Goal: Task Accomplishment & Management: Use online tool/utility

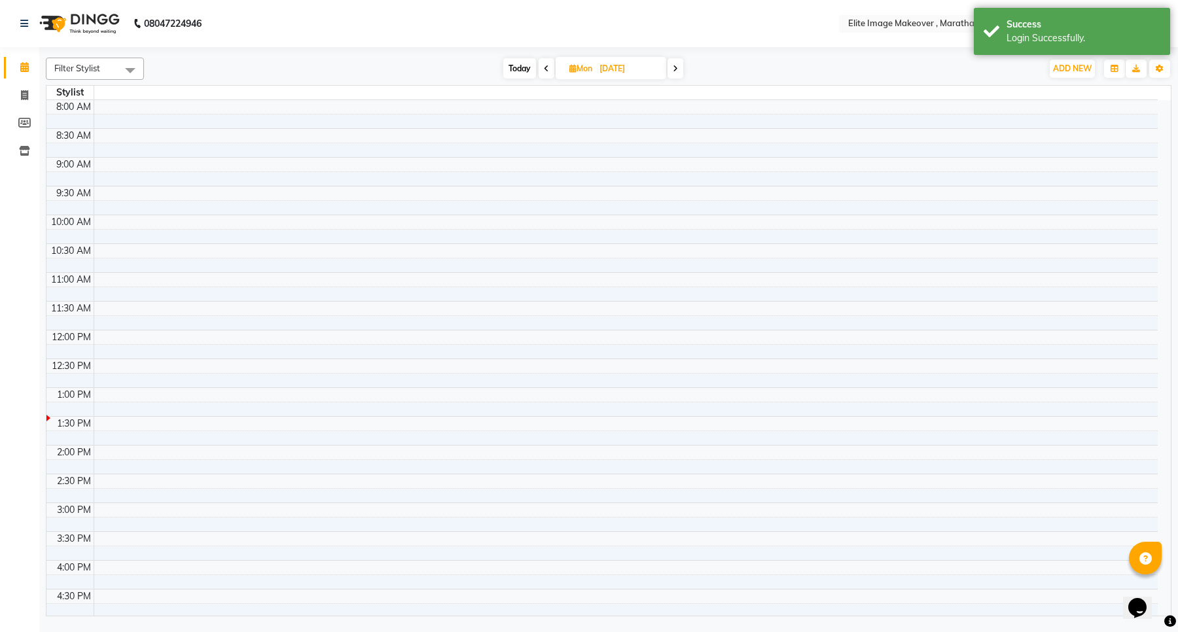
select select "en"
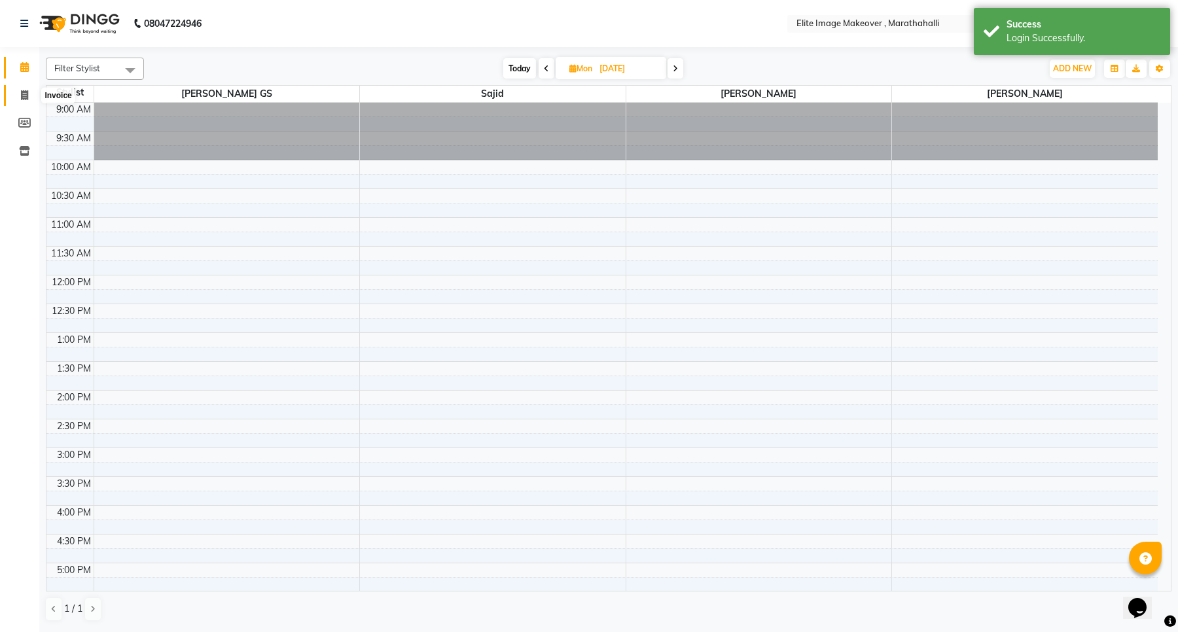
click at [21, 96] on icon at bounding box center [24, 95] width 7 height 10
select select "service"
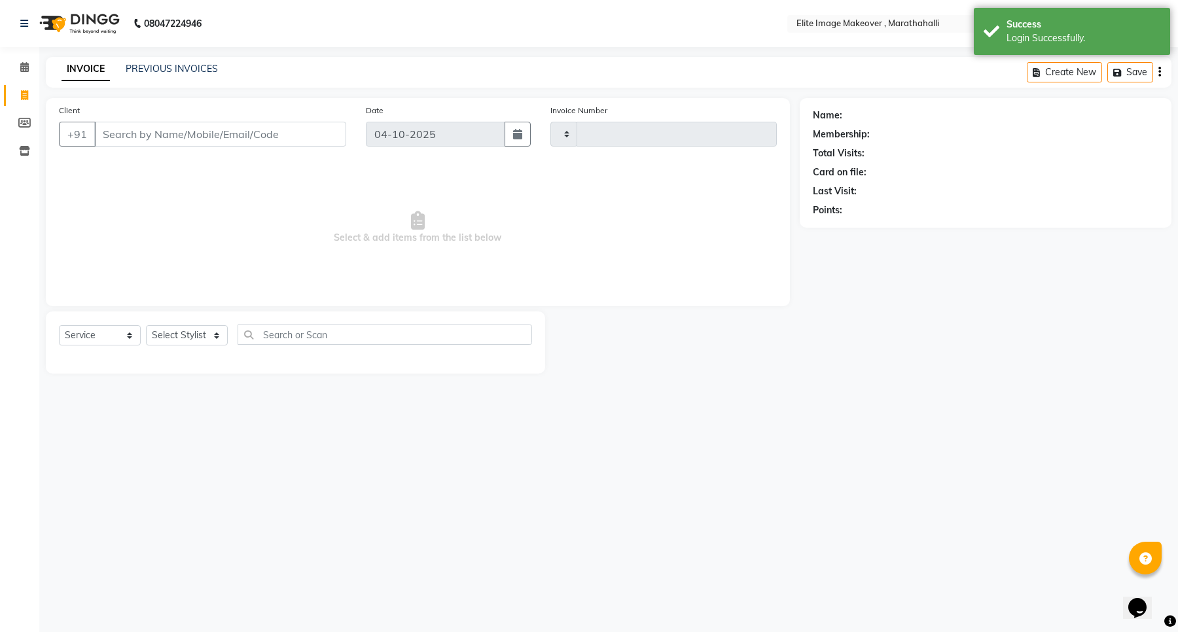
type input "1209"
select select "8005"
click at [109, 334] on select "Select Service Product Membership Package Voucher Prepaid Gift Card" at bounding box center [100, 335] width 82 height 20
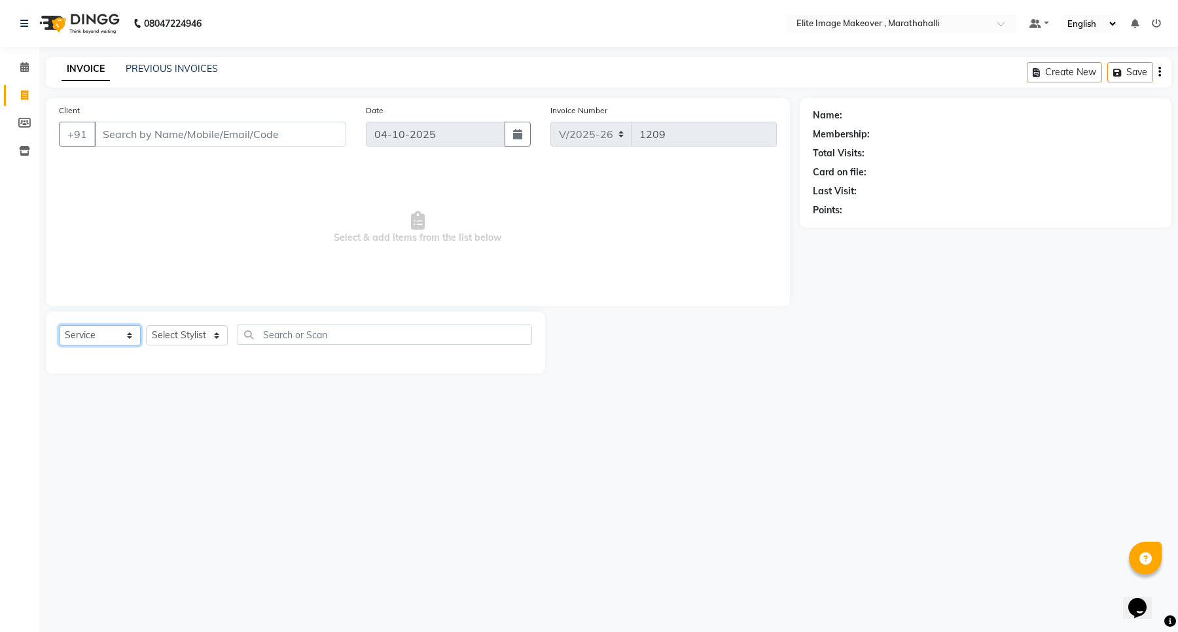
select select "package"
click at [59, 325] on select "Select Service Product Membership Package Voucher Prepaid Gift Card" at bounding box center [100, 335] width 82 height 20
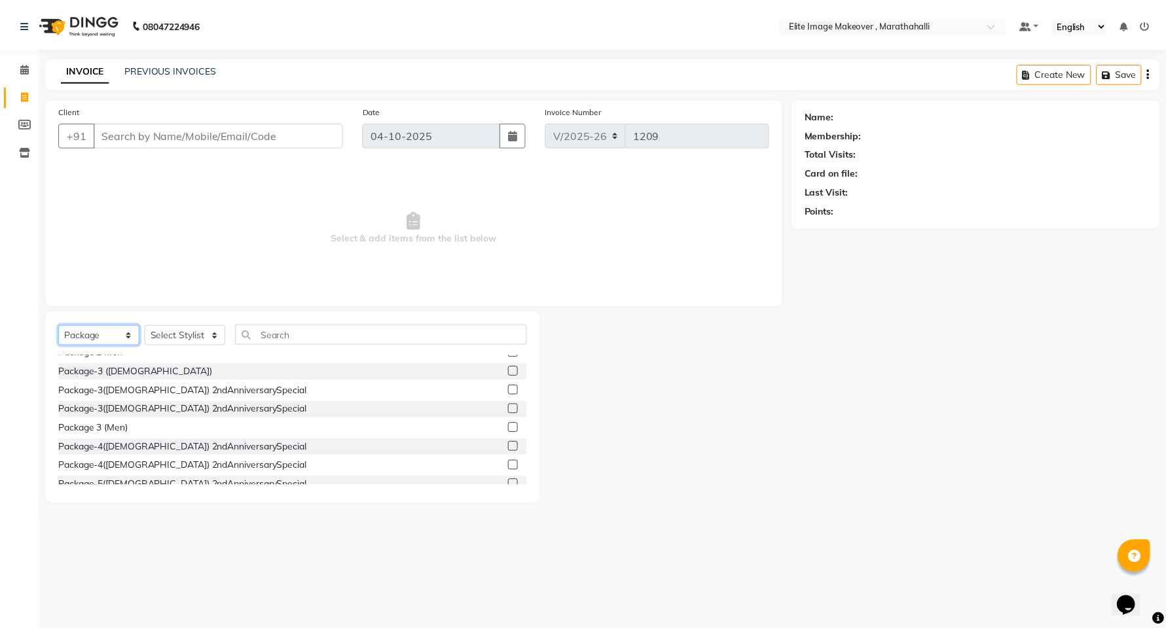
scroll to position [456, 0]
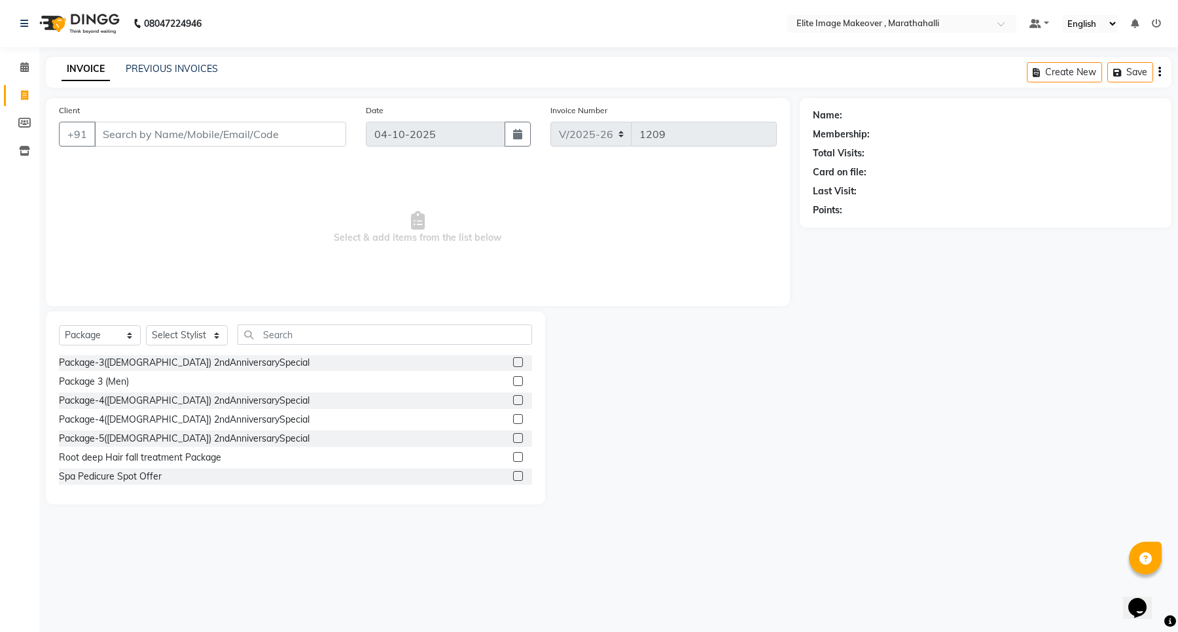
click at [924, 378] on div "Name: Membership: Total Visits: Card on file: Last Visit: Points:" at bounding box center [991, 301] width 382 height 407
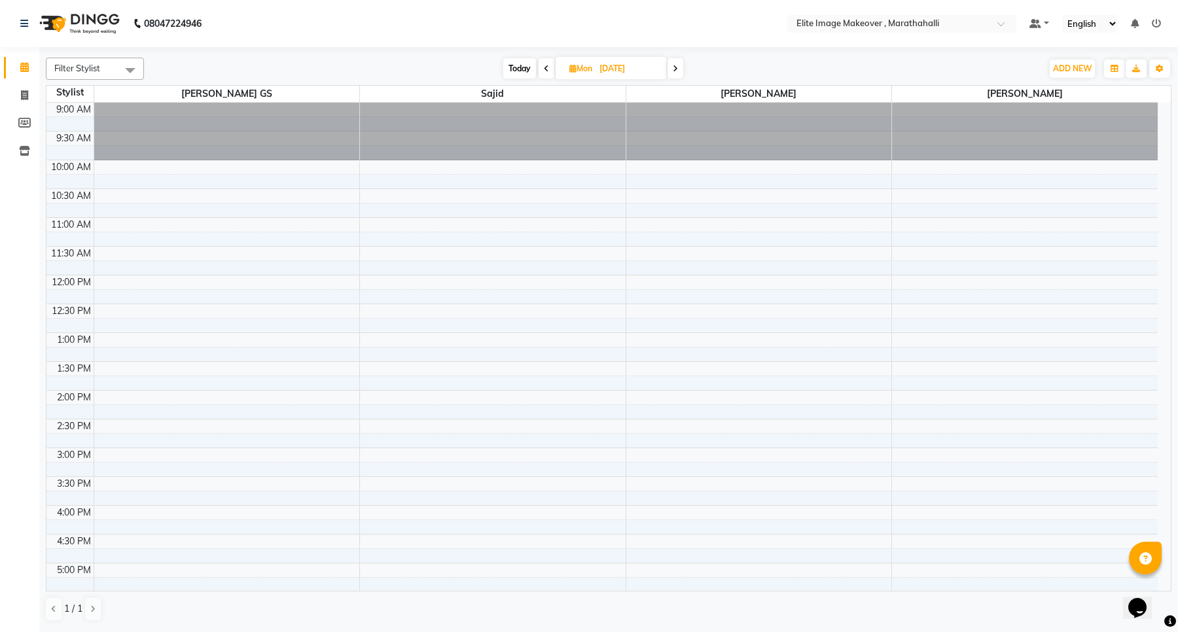
click at [355, 67] on div "[DATE] [DATE]" at bounding box center [593, 69] width 885 height 20
click at [22, 92] on icon at bounding box center [24, 95] width 7 height 10
select select "service"
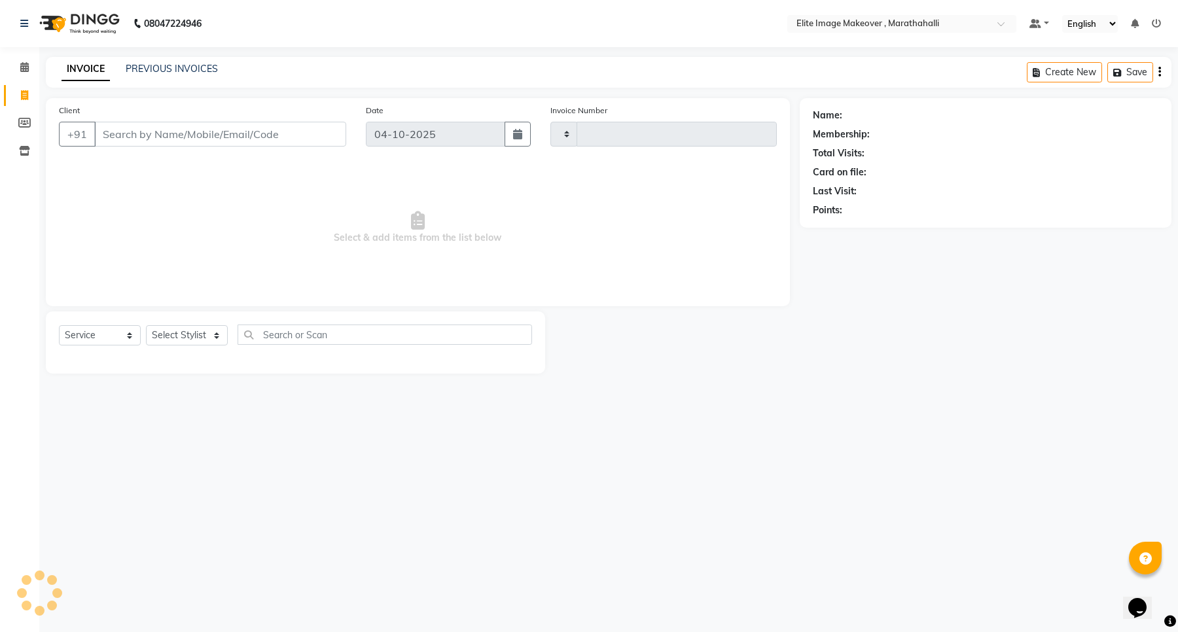
type input "1209"
select select "8005"
click at [181, 338] on select "Select Stylist [PERSON_NAME] [PERSON_NAME] [PERSON_NAME]" at bounding box center [187, 335] width 82 height 20
select select "88056"
click at [146, 325] on select "Select Stylist [PERSON_NAME] [PERSON_NAME] [PERSON_NAME]" at bounding box center [187, 335] width 82 height 20
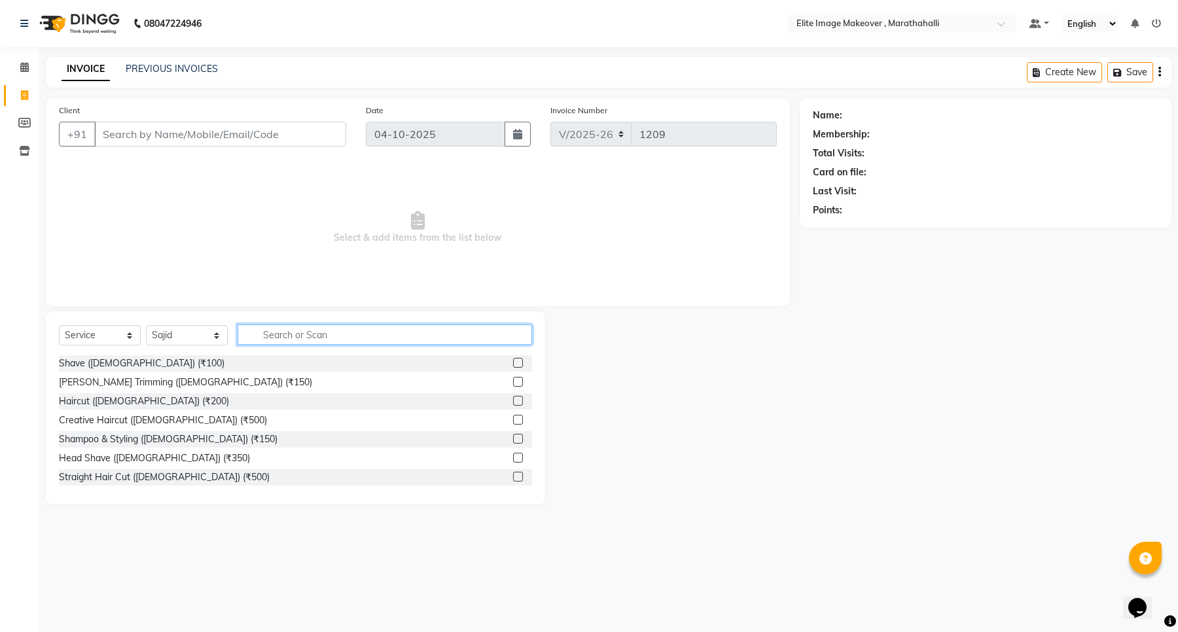
click at [289, 335] on input "text" at bounding box center [385, 335] width 295 height 20
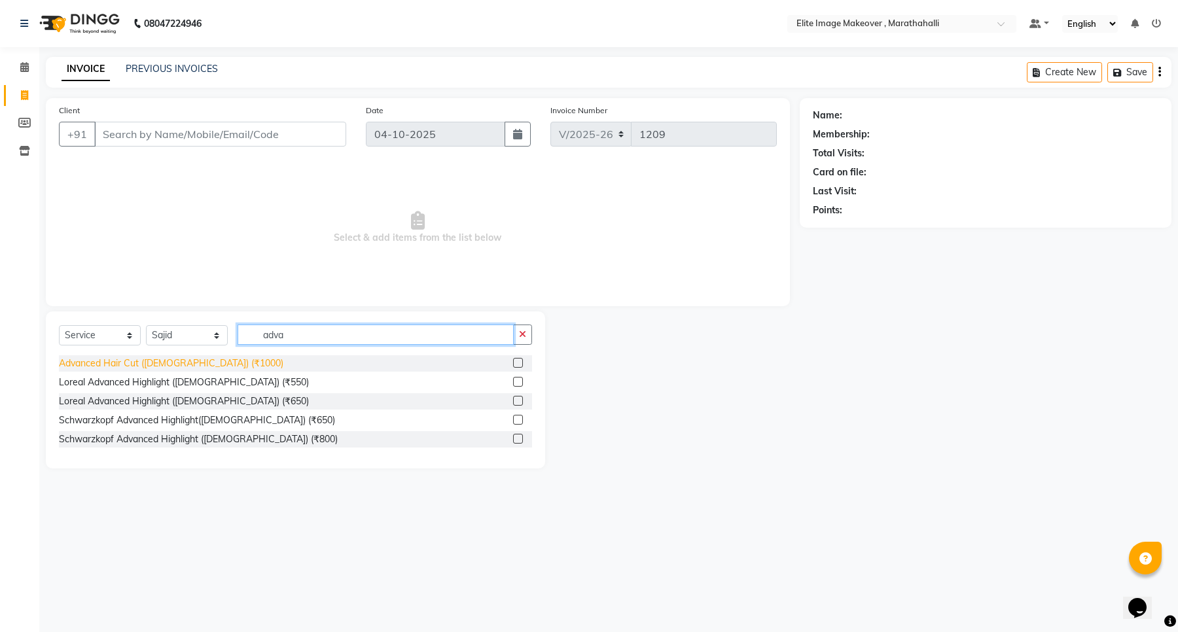
type input "adva"
click at [144, 365] on div "Advanced Hair Cut ([DEMOGRAPHIC_DATA]) (₹1000)" at bounding box center [171, 364] width 225 height 14
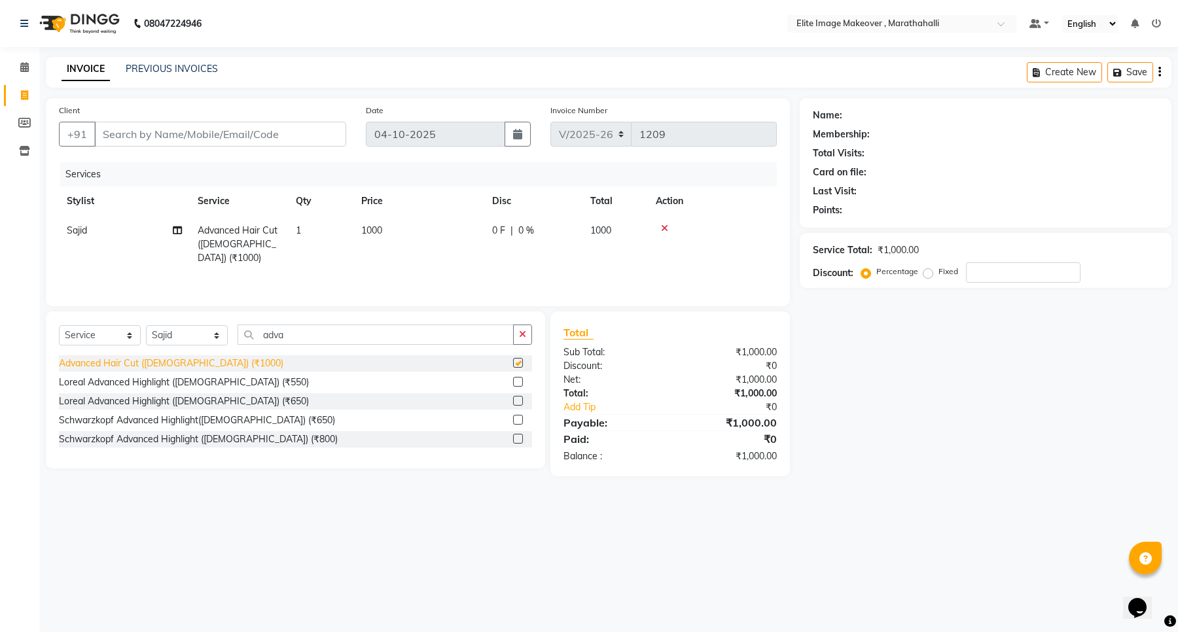
checkbox input "false"
click at [109, 335] on select "Select Service Product Membership Package Voucher Prepaid Gift Card" at bounding box center [100, 335] width 82 height 20
select select "product"
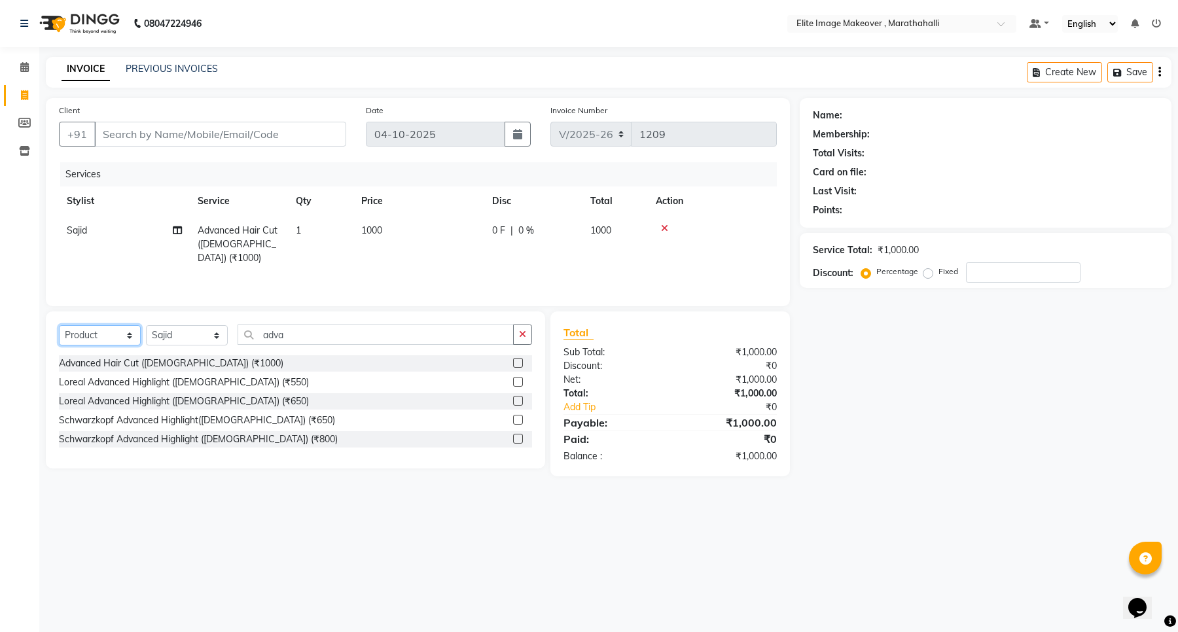
click at [59, 325] on select "Select Service Product Membership Package Voucher Prepaid Gift Card" at bounding box center [100, 335] width 82 height 20
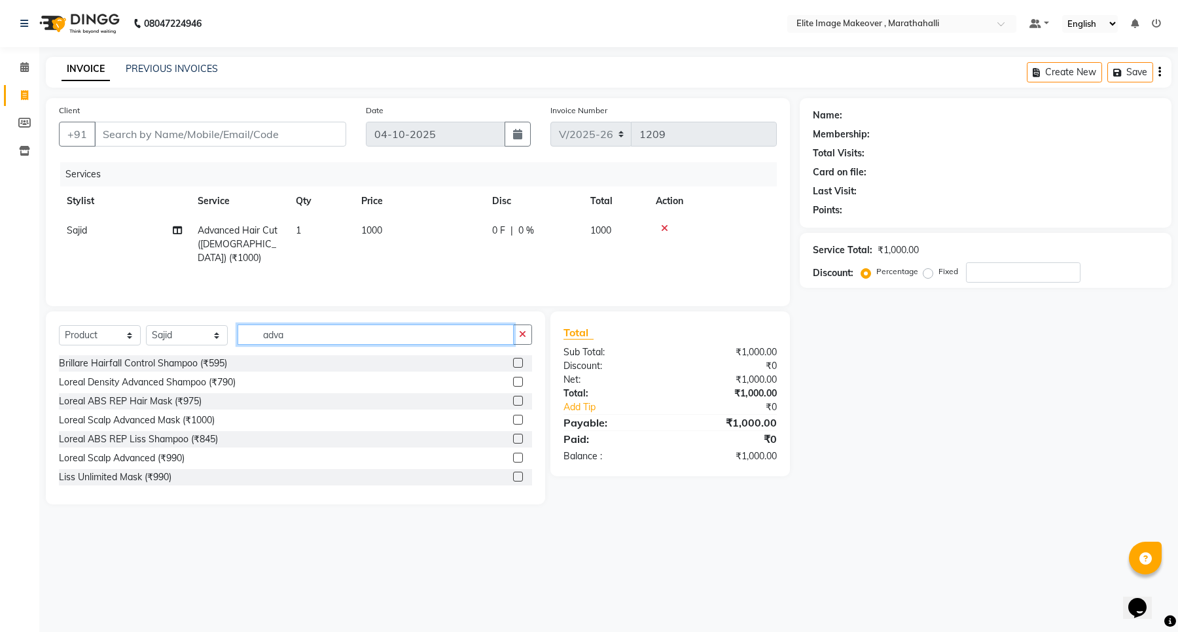
drag, startPoint x: 298, startPoint y: 335, endPoint x: 249, endPoint y: 344, distance: 49.3
click at [249, 344] on input "adva" at bounding box center [376, 335] width 276 height 20
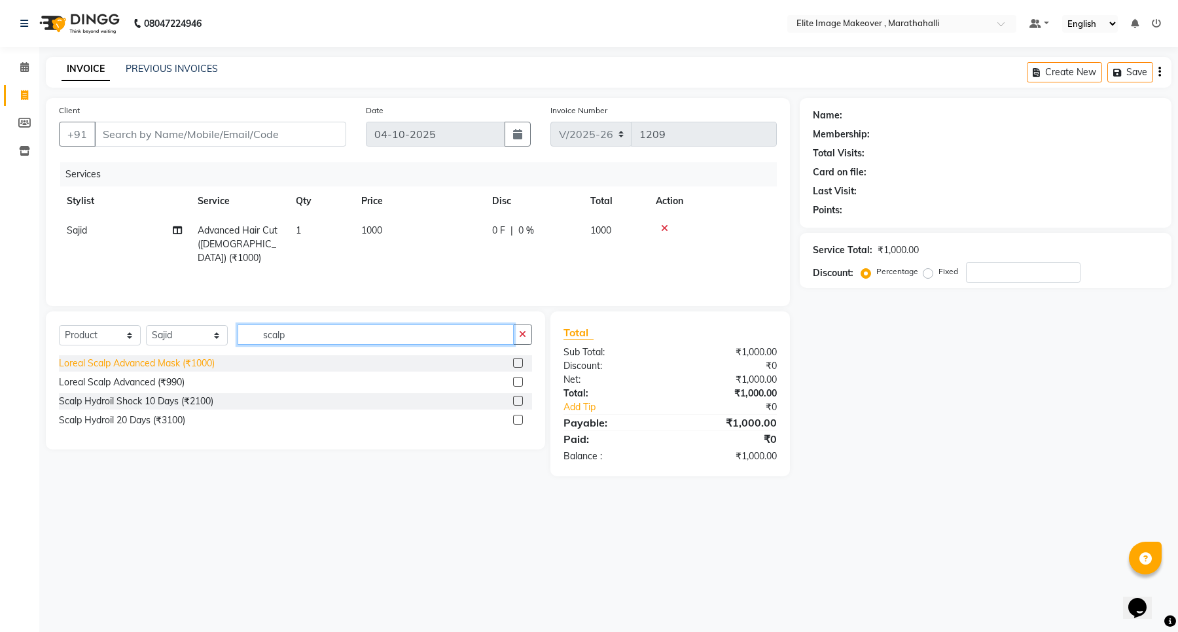
type input "scalp"
click at [126, 365] on div "Loreal Scalp Advanced Mask (₹1000)" at bounding box center [137, 364] width 156 height 14
checkbox input "false"
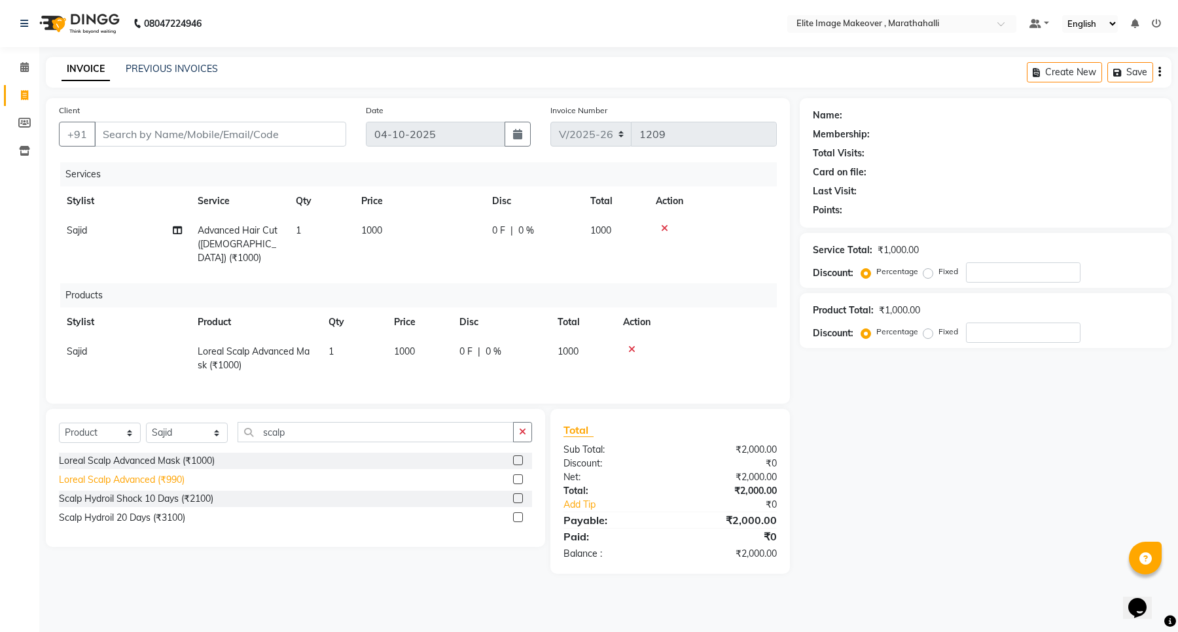
click at [124, 483] on div "Loreal Scalp Advanced (₹990)" at bounding box center [122, 480] width 126 height 14
checkbox input "false"
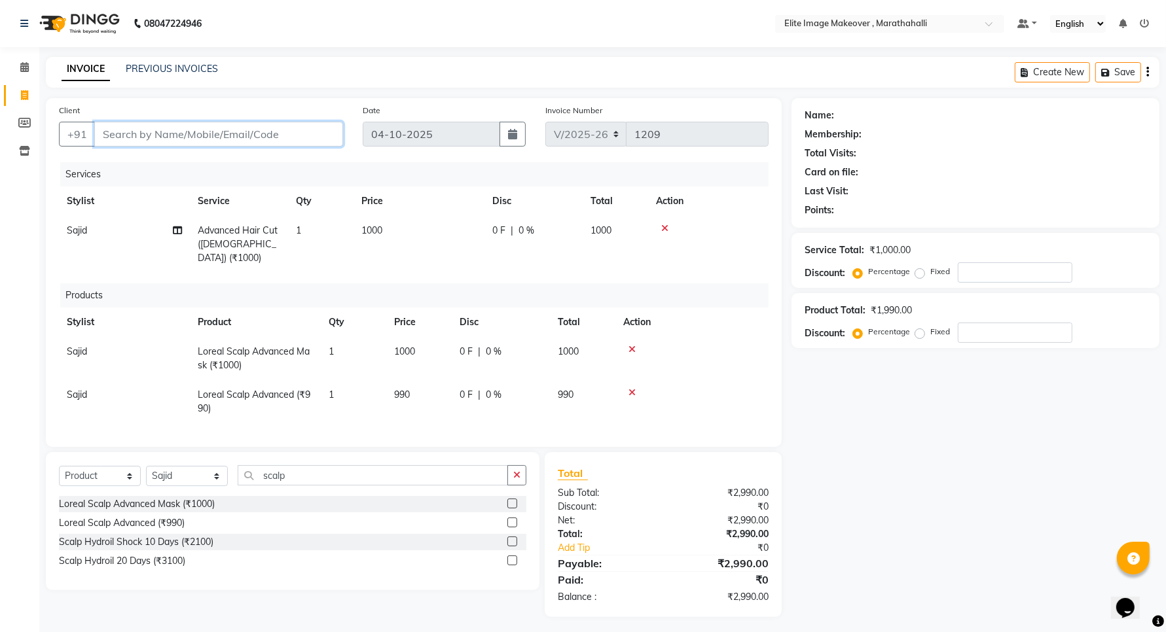
click at [165, 135] on input "Client" at bounding box center [218, 134] width 249 height 25
type input "9"
type input "0"
type input "9791883416"
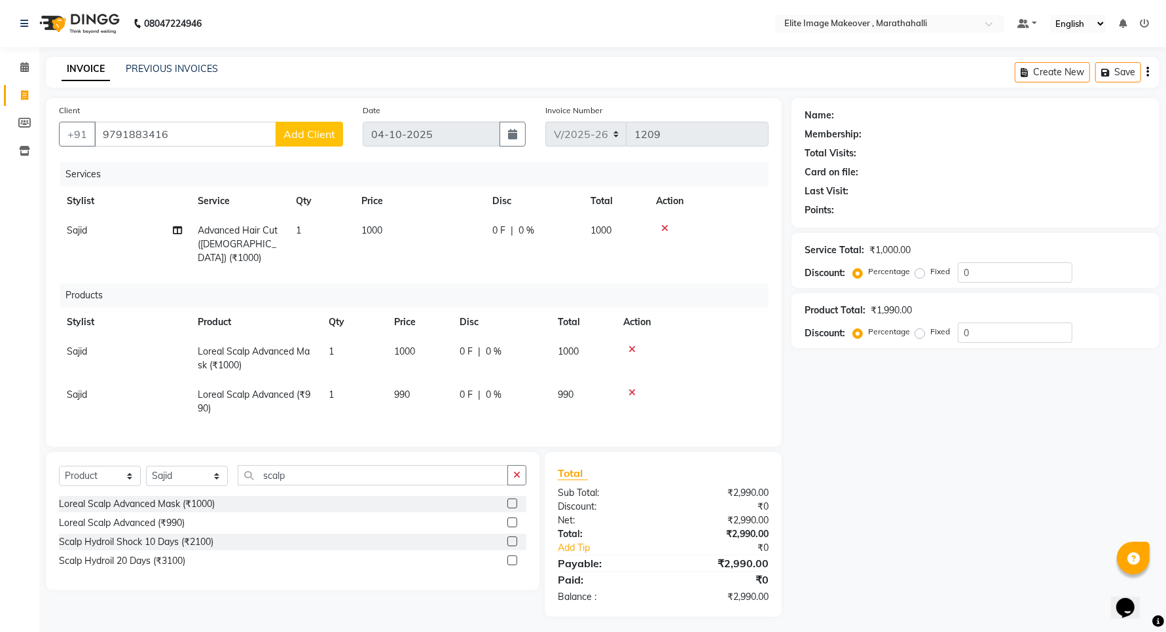
click at [318, 136] on span "Add Client" at bounding box center [309, 134] width 52 height 13
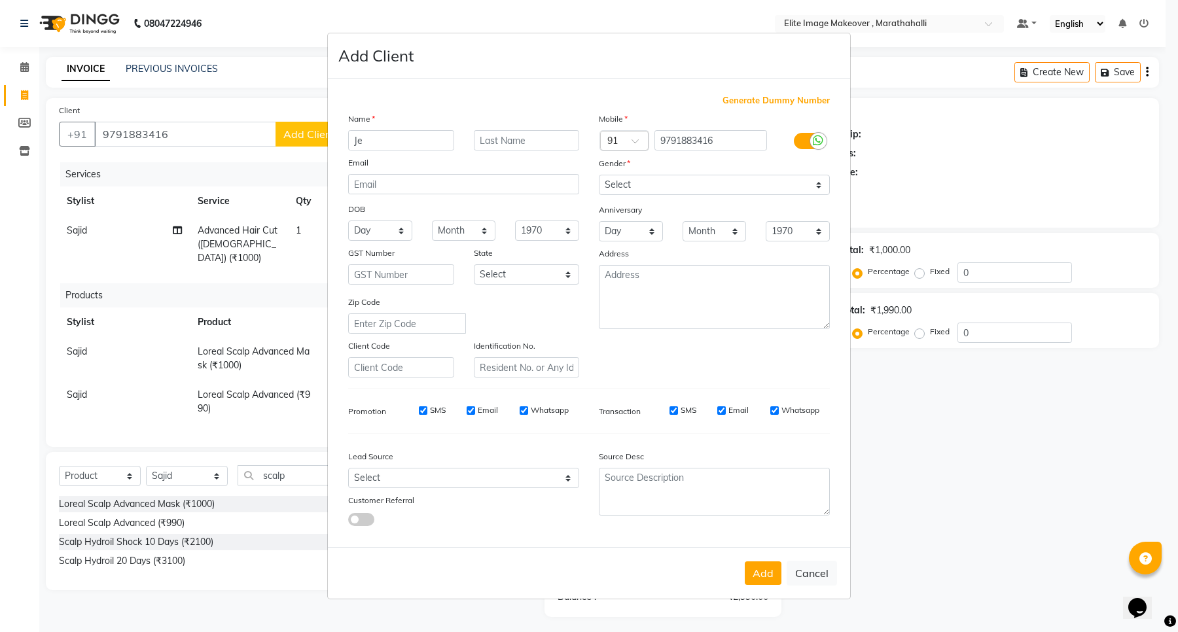
type input "J"
type input "Janani"
click at [621, 187] on select "Select [DEMOGRAPHIC_DATA] [DEMOGRAPHIC_DATA] Other Prefer Not To Say" at bounding box center [714, 185] width 231 height 20
select select "[DEMOGRAPHIC_DATA]"
click at [599, 176] on select "Select [DEMOGRAPHIC_DATA] [DEMOGRAPHIC_DATA] Other Prefer Not To Say" at bounding box center [714, 185] width 231 height 20
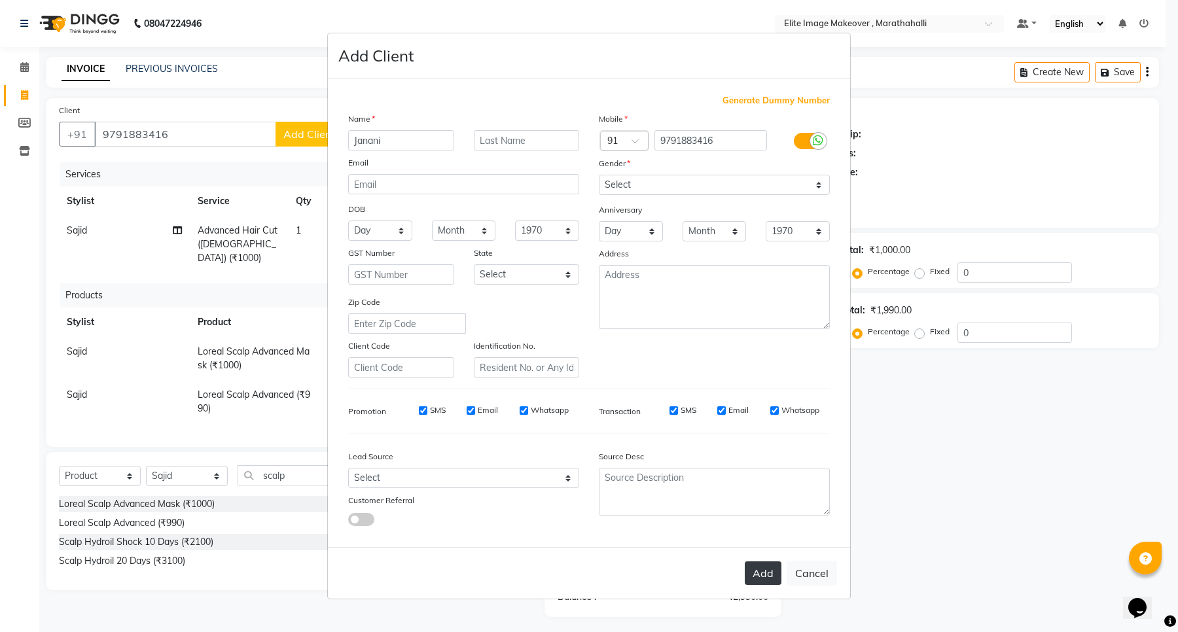
click at [753, 567] on button "Add" at bounding box center [763, 574] width 37 height 24
select select
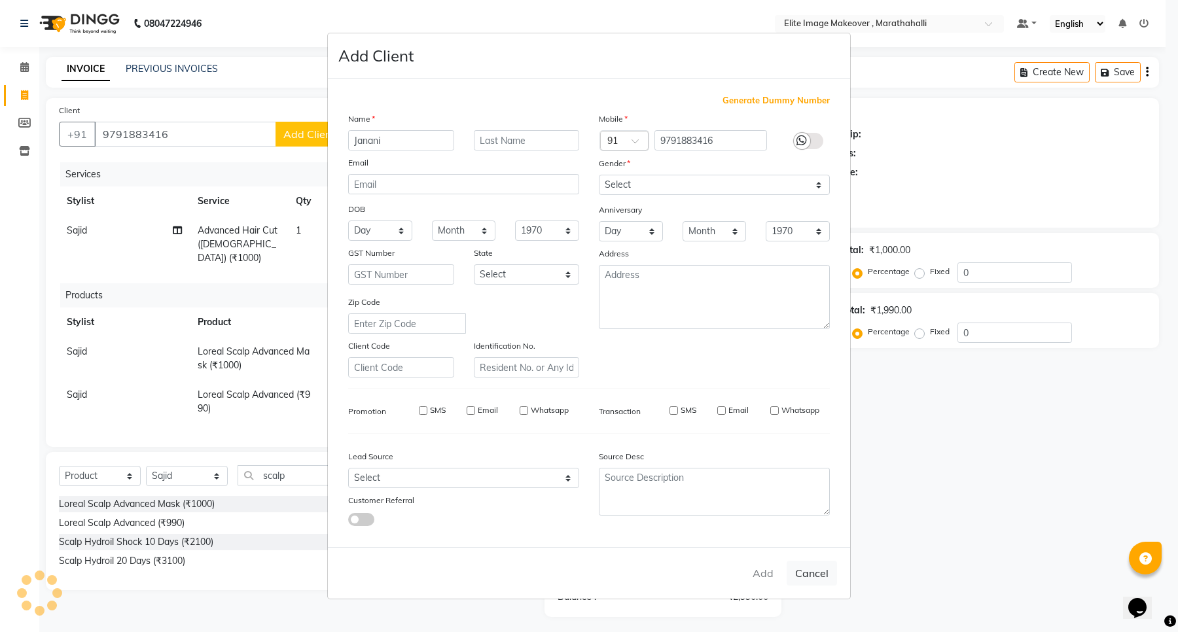
select select
checkbox input "false"
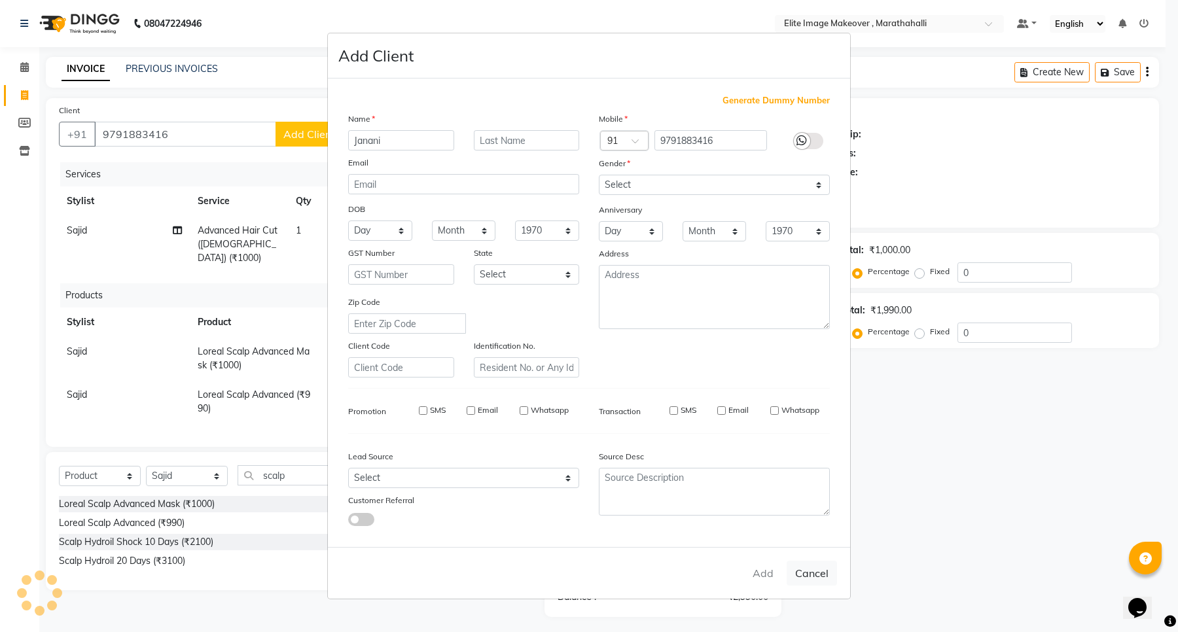
checkbox input "false"
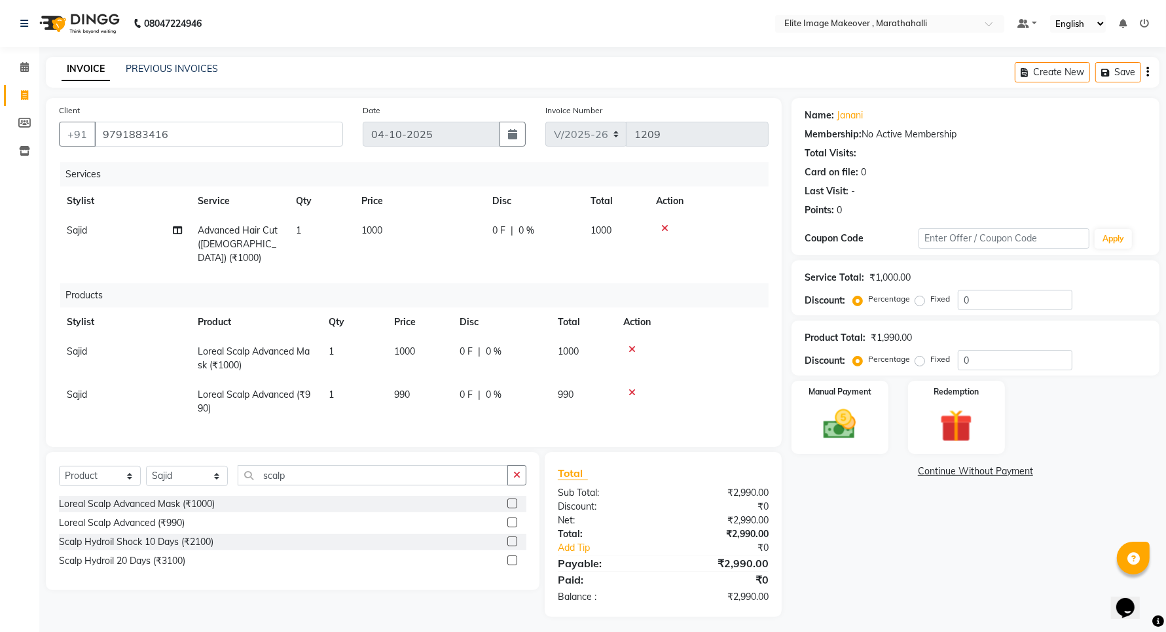
click at [632, 345] on icon at bounding box center [631, 349] width 7 height 9
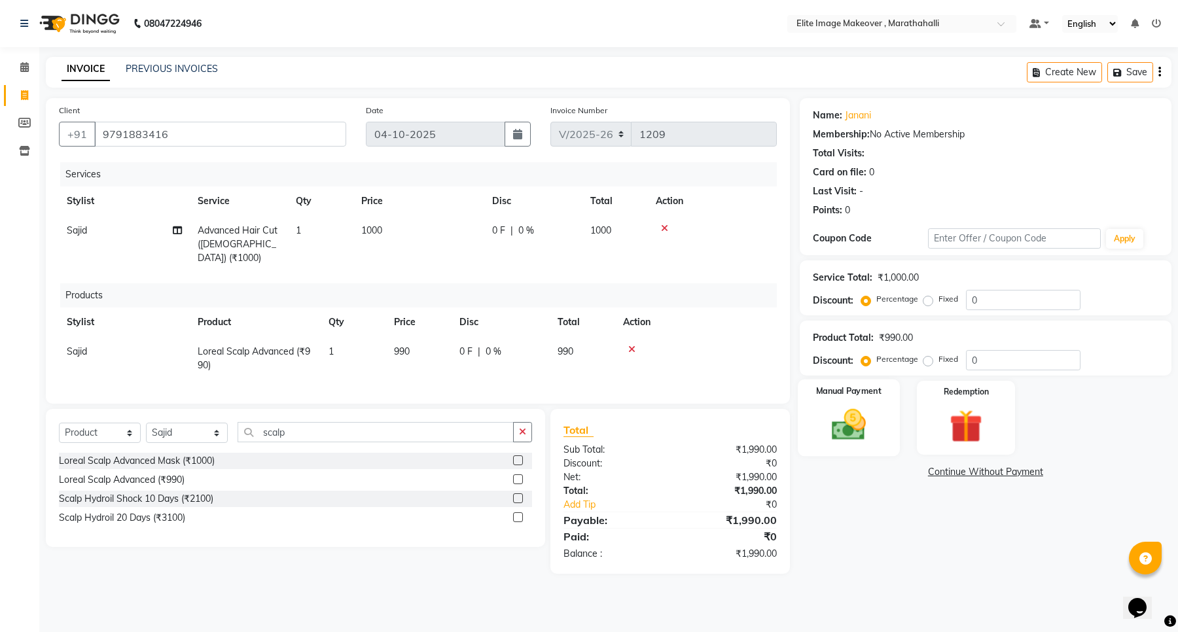
click at [843, 433] on img at bounding box center [849, 425] width 56 height 40
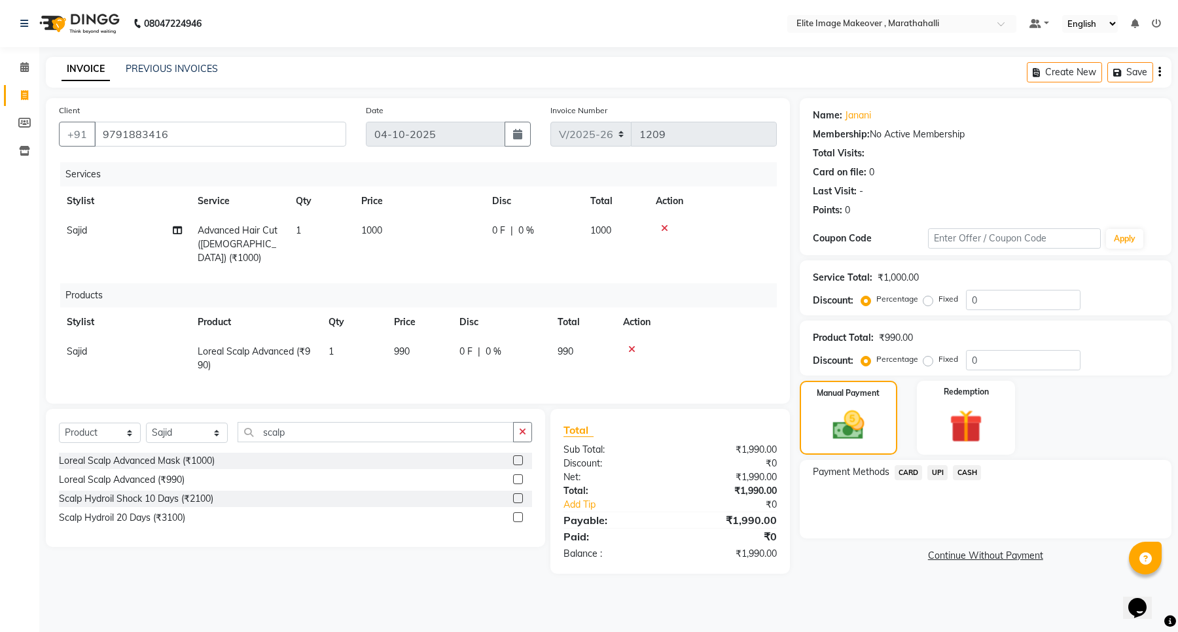
click at [939, 473] on span "UPI" at bounding box center [938, 472] width 20 height 15
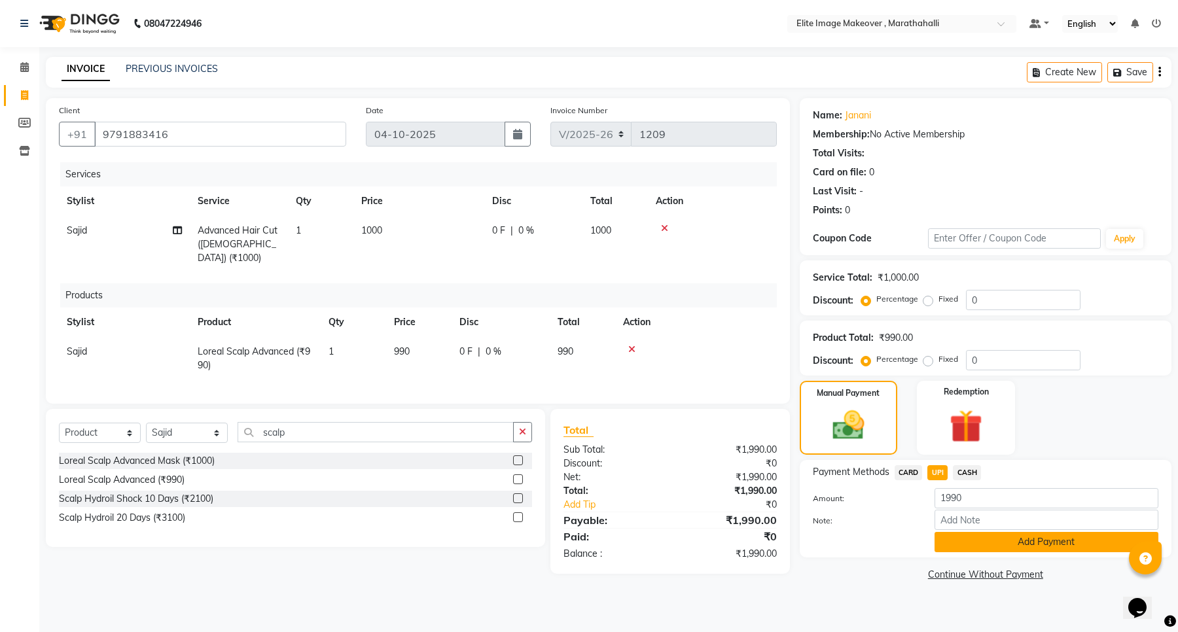
click at [987, 538] on button "Add Payment" at bounding box center [1047, 542] width 224 height 20
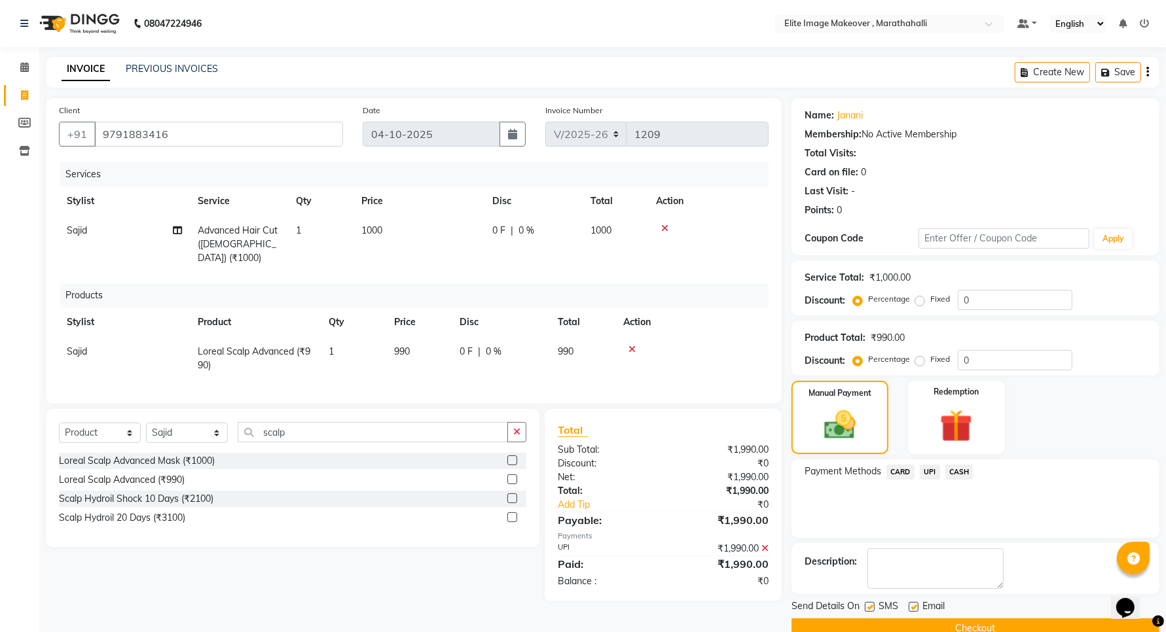
scroll to position [26, 0]
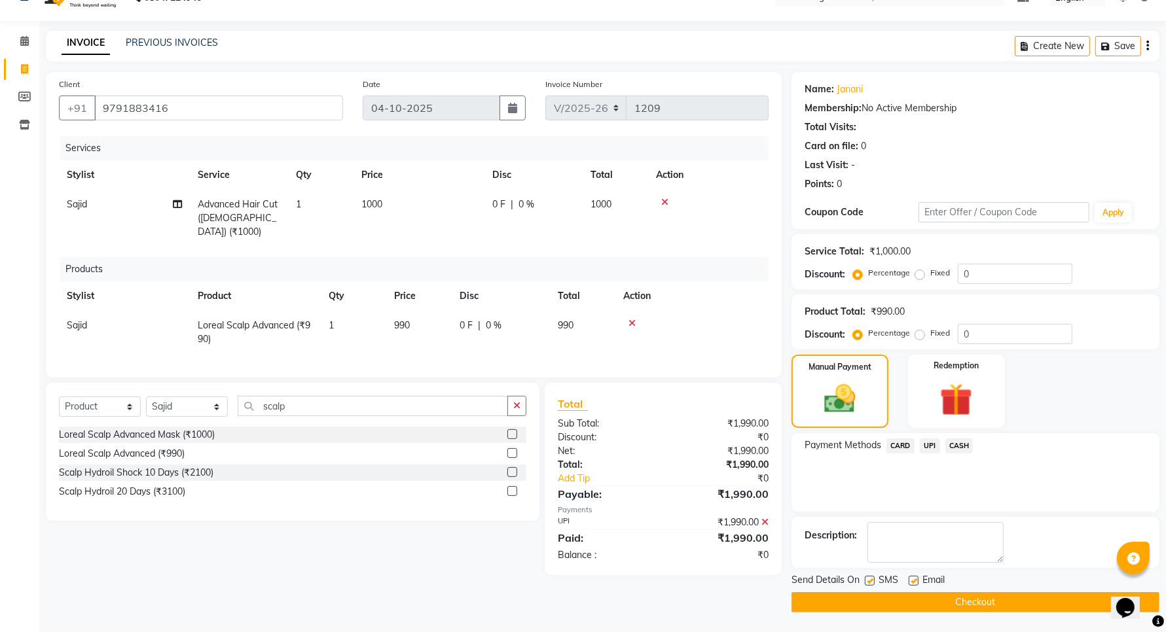
click at [917, 609] on button "Checkout" at bounding box center [976, 602] width 368 height 20
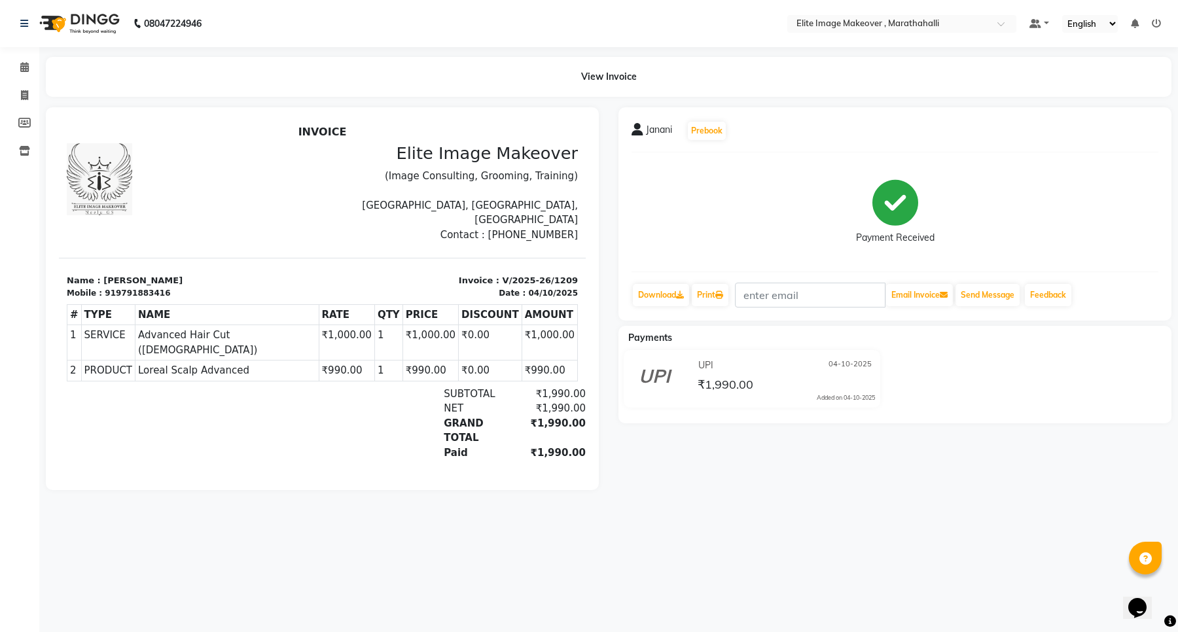
click at [14, 233] on div "Calendar Invoice Members Inventory Upcoming Tentative Confirm Bookings Segments…" at bounding box center [88, 324] width 177 height 575
select select "service"
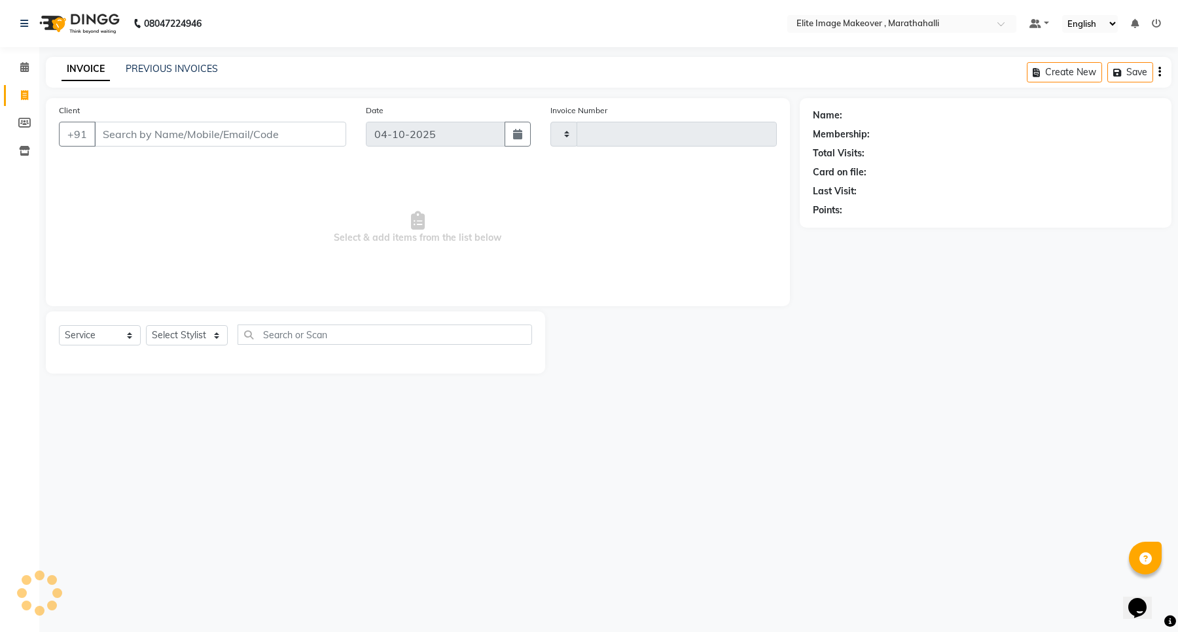
type input "1210"
select select "8005"
click at [270, 543] on div "08047224946 Select Location × Elite Image Makeover , Marathahalli Default Panel…" at bounding box center [589, 316] width 1178 height 632
